Goal: Task Accomplishment & Management: Manage account settings

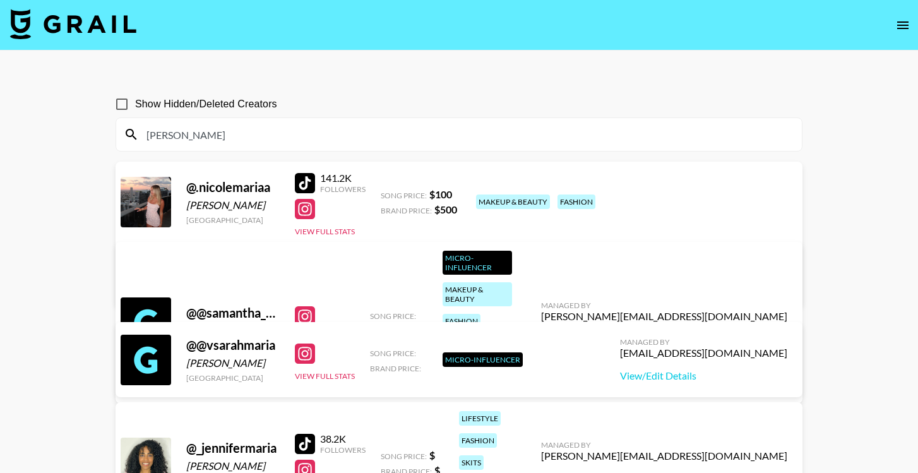
click at [239, 137] on input "[PERSON_NAME]" at bounding box center [467, 134] width 656 height 20
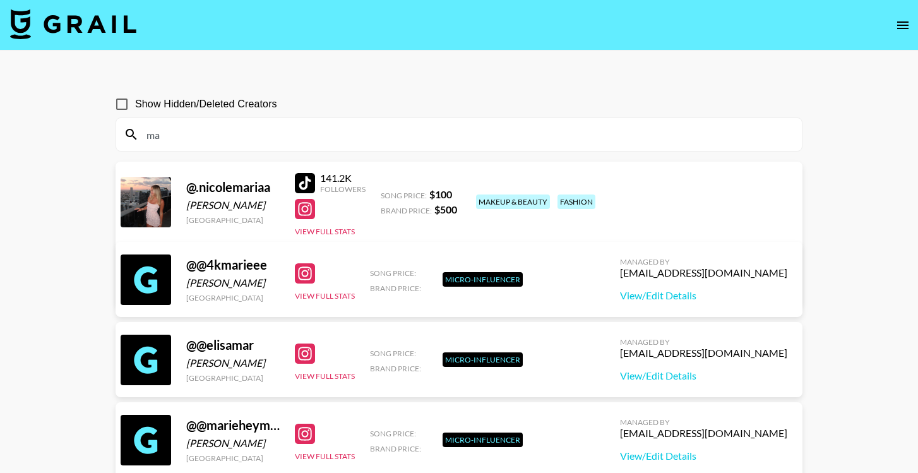
type input "m"
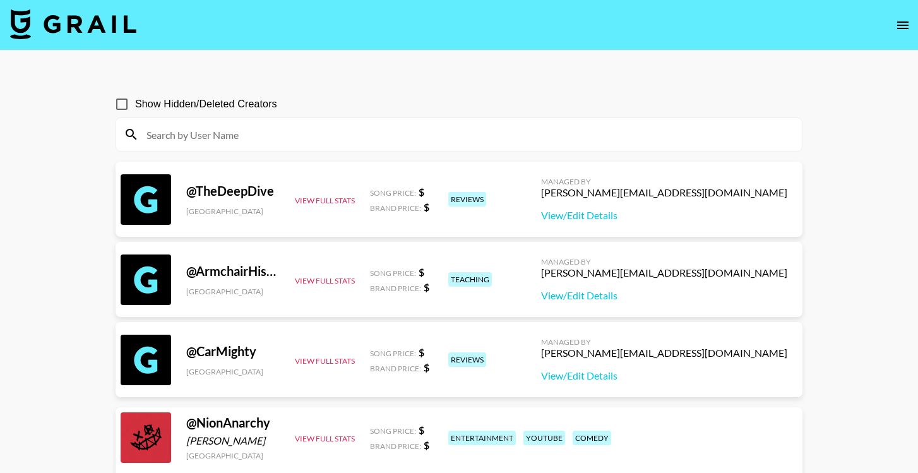
click at [901, 27] on icon "open drawer" at bounding box center [902, 25] width 15 height 15
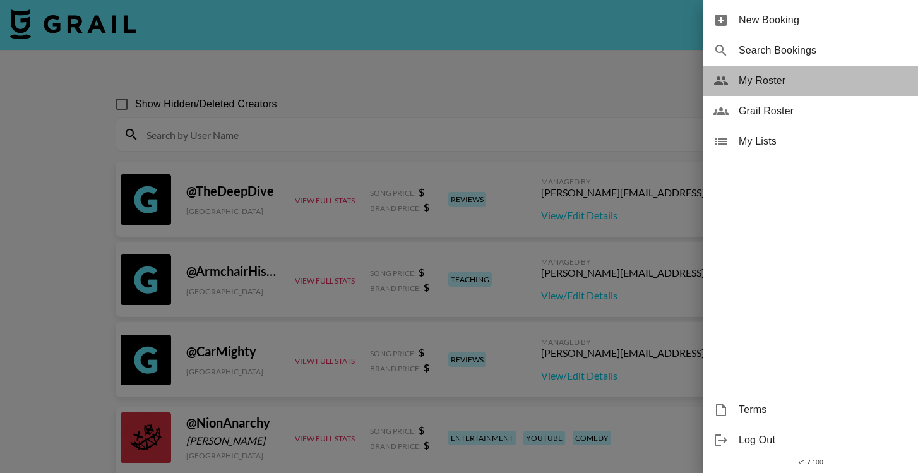
click at [808, 81] on span "My Roster" at bounding box center [823, 80] width 169 height 15
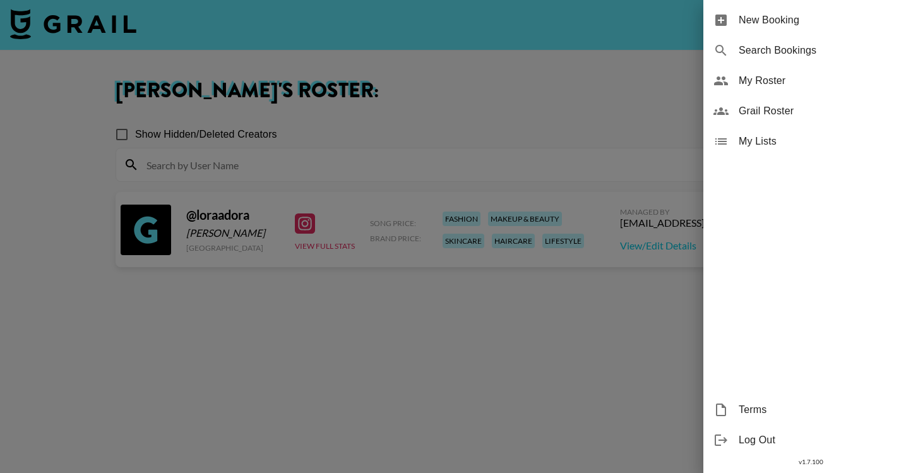
click at [292, 346] on div at bounding box center [459, 236] width 918 height 473
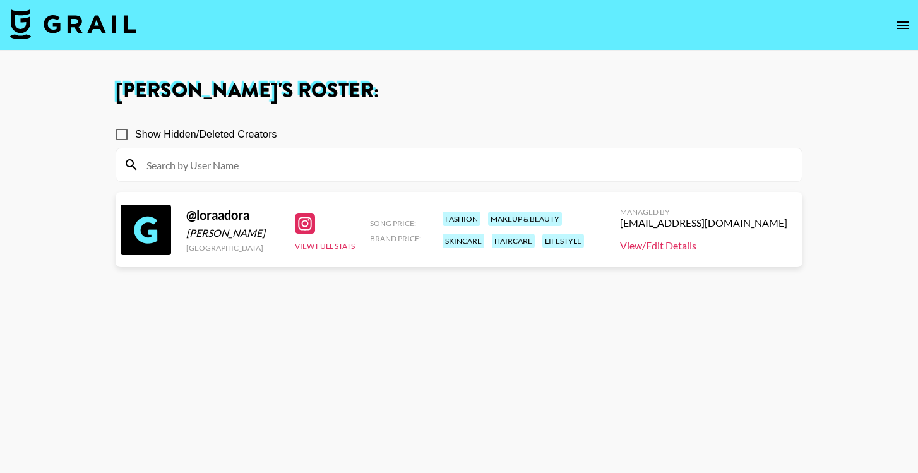
click at [684, 246] on link "View/Edit Details" at bounding box center [703, 245] width 167 height 13
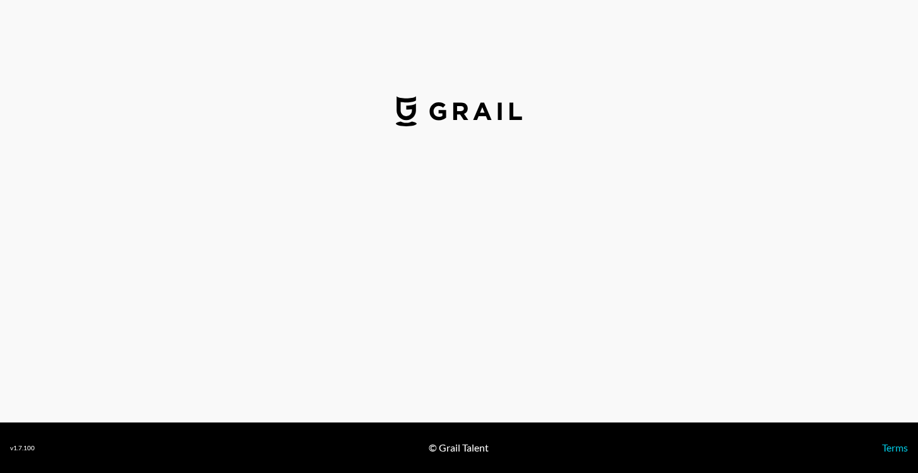
select select "USD"
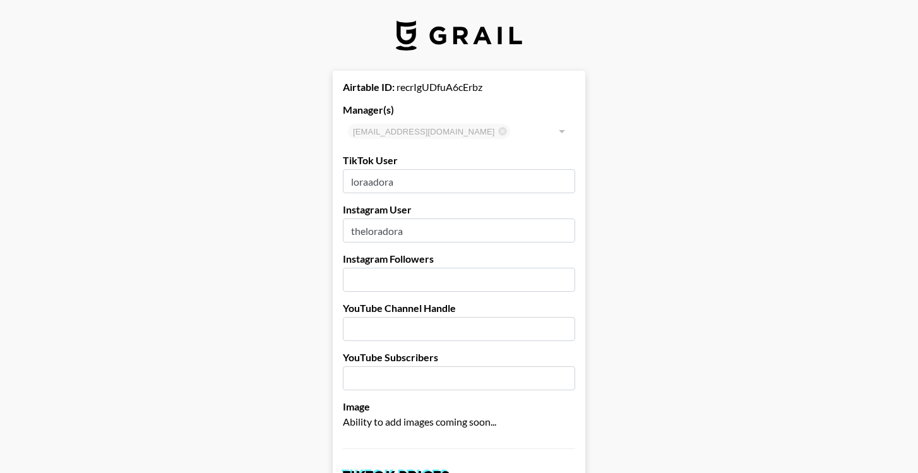
type input "[GEOGRAPHIC_DATA]"
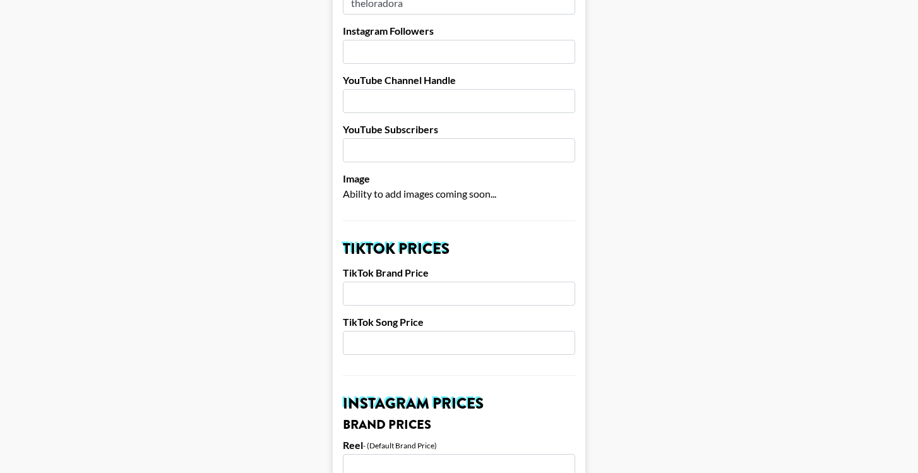
scroll to position [242, 0]
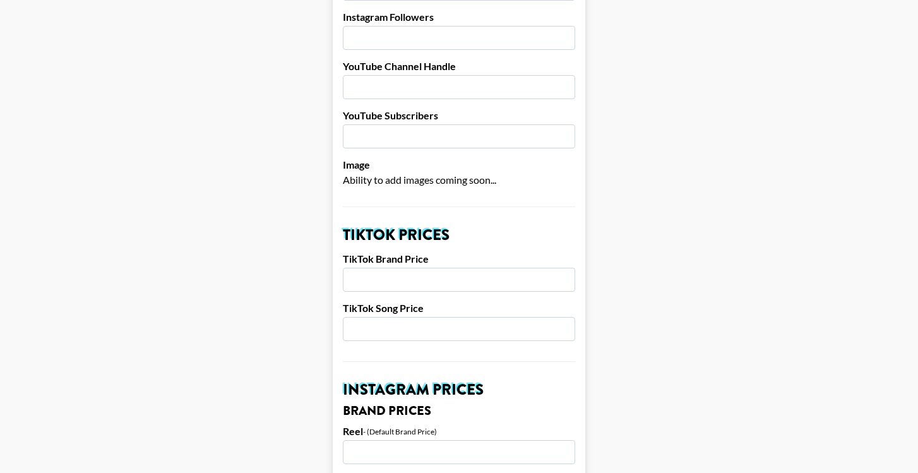
click at [507, 275] on input "number" at bounding box center [459, 280] width 232 height 24
type input "2200"
click at [448, 330] on input "number" at bounding box center [459, 329] width 232 height 24
type input "400"
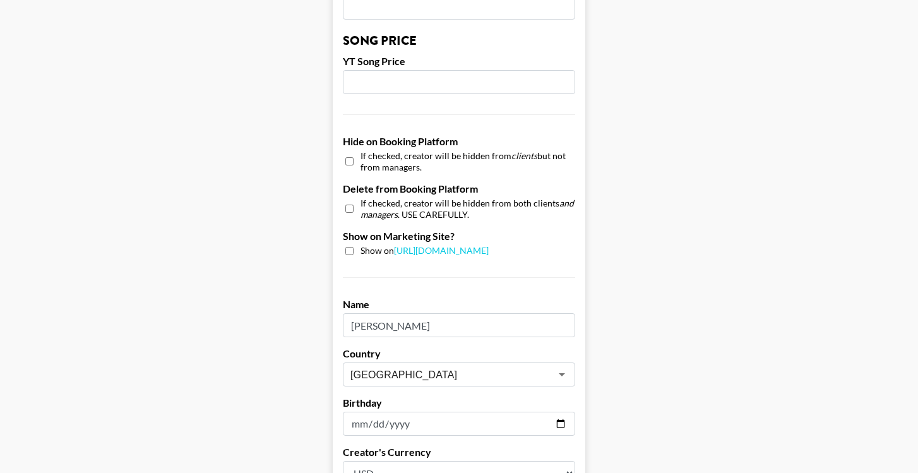
scroll to position [1118, 0]
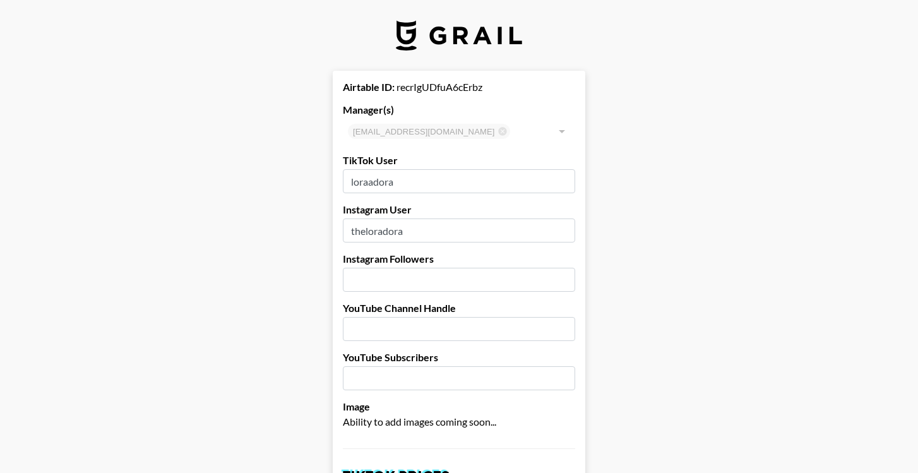
scroll to position [0, 0]
